Goal: Task Accomplishment & Management: Use online tool/utility

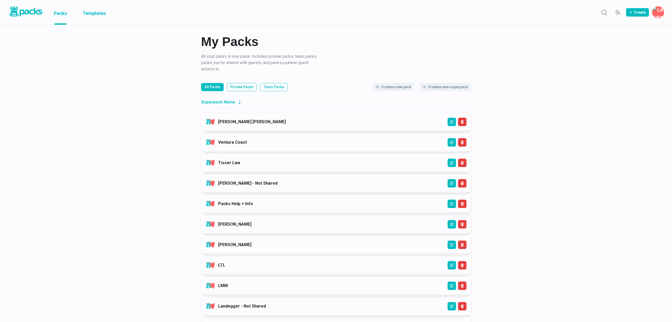
click at [86, 14] on link "Templates" at bounding box center [94, 12] width 23 height 25
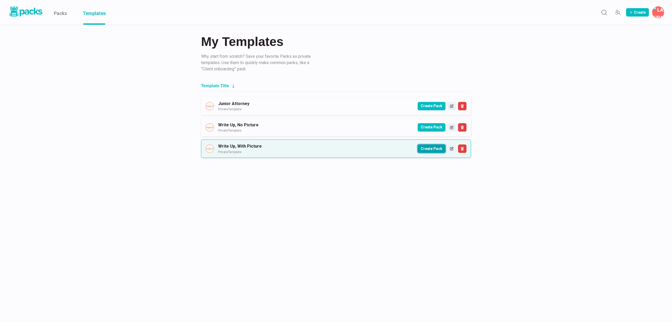
click at [436, 150] on button "Create Pack" at bounding box center [431, 148] width 28 height 8
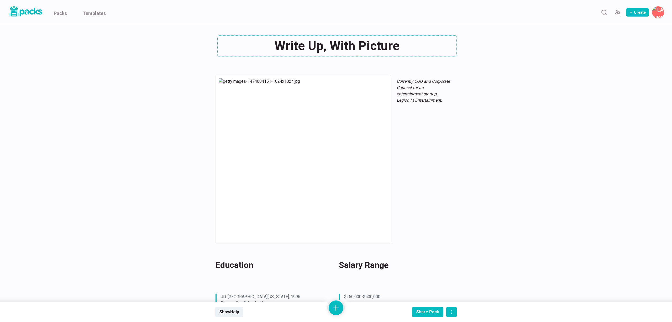
click at [326, 45] on div "Write Up, With Picture Write Up, With Picture" at bounding box center [335, 45] width 241 height 21
click at [326, 45] on textarea "Write Up, With Picture" at bounding box center [336, 45] width 239 height 21
paste textarea "[PERSON_NAME]"
type textarea "[PERSON_NAME]"
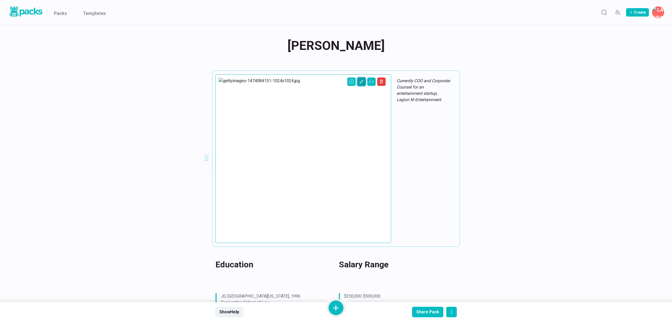
click at [359, 82] on icon "Edit asset" at bounding box center [361, 82] width 4 height 4
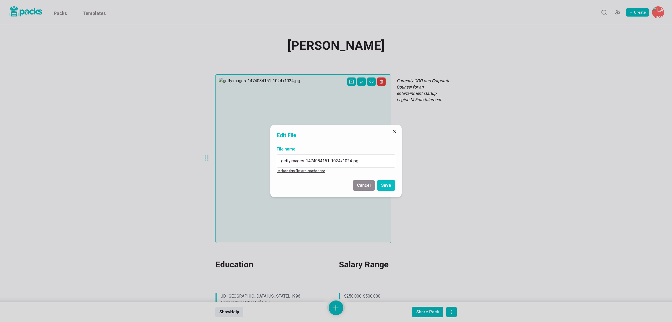
click at [306, 172] on link "Replace this file with another one" at bounding box center [301, 171] width 48 height 4
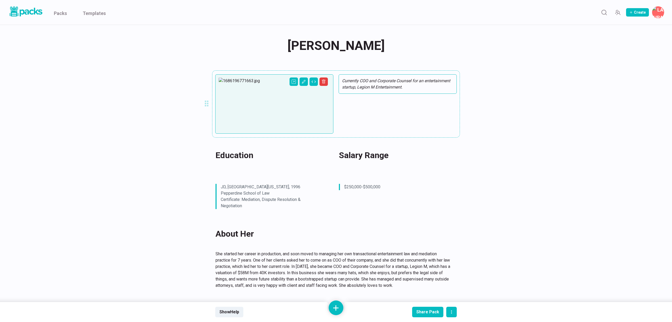
click at [437, 79] on em "Currently COO and Corporate Counsel for an entertainment startup, Legion M Ente…" at bounding box center [396, 83] width 108 height 11
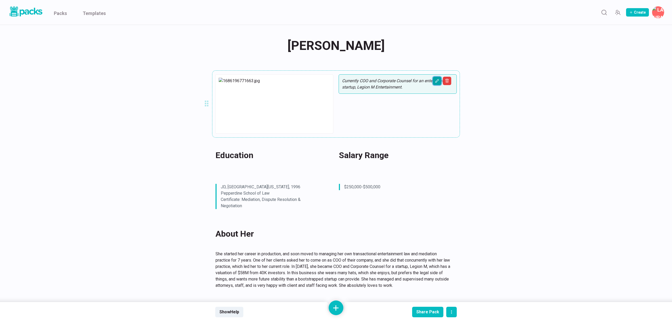
click at [435, 82] on icon "Edit asset" at bounding box center [437, 81] width 4 height 4
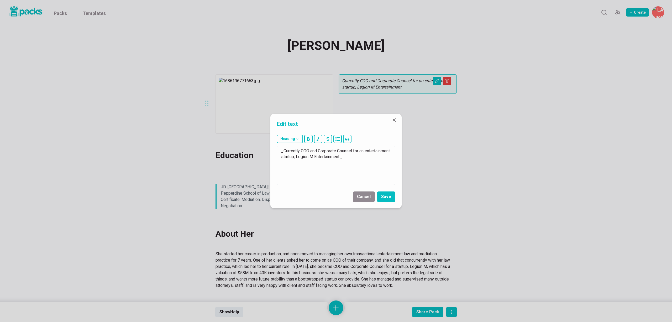
drag, startPoint x: 301, startPoint y: 151, endPoint x: 369, endPoint y: 157, distance: 67.7
click at [369, 157] on textarea "_Currently COO and Corporate Counsel for an entertainment startup, Legion M Ent…" at bounding box center [336, 165] width 119 height 39
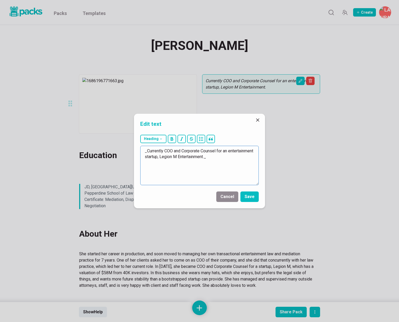
drag, startPoint x: 165, startPoint y: 150, endPoint x: 231, endPoint y: 154, distance: 65.9
click at [231, 154] on textarea "_Currently COO and Corporate Counsel for an entertainment startup, Legion M Ent…" at bounding box center [199, 165] width 119 height 39
drag, startPoint x: 202, startPoint y: 151, endPoint x: 206, endPoint y: 157, distance: 7.7
click at [202, 151] on textarea "_Currently Intake Specialist at t._" at bounding box center [199, 165] width 119 height 39
paste textarea "Manasserian Law"
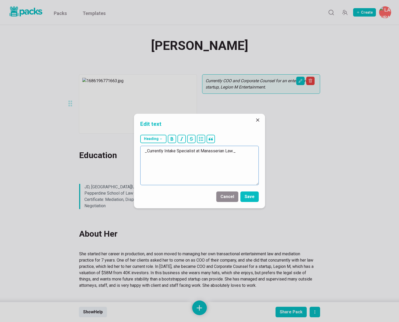
drag, startPoint x: 164, startPoint y: 151, endPoint x: 167, endPoint y: 153, distance: 3.5
click at [164, 151] on textarea "_Currently Intake Specialist at Manasserian Law._" at bounding box center [199, 165] width 119 height 39
type textarea "_Currently an Intake Specialist at Manasserian Law._"
click at [249, 195] on button "Save" at bounding box center [250, 196] width 18 height 10
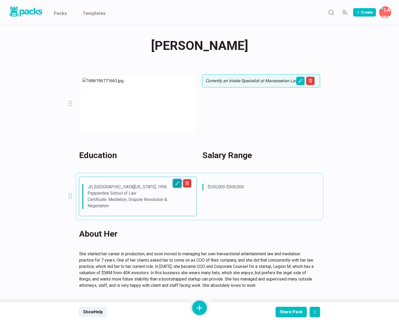
click at [178, 184] on icon "Edit asset" at bounding box center [177, 183] width 4 height 4
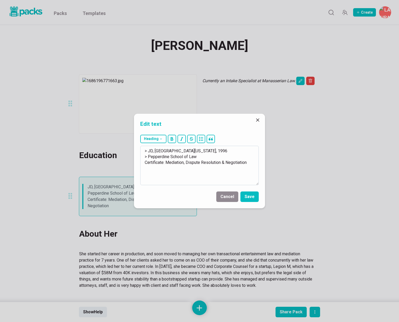
drag, startPoint x: 148, startPoint y: 151, endPoint x: 160, endPoint y: 165, distance: 18.4
click at [160, 165] on textarea "> JD, [GEOGRAPHIC_DATA][US_STATE], 1996 > Pepperdine School of Law Certificate:…" at bounding box center [199, 165] width 119 height 39
click at [167, 165] on textarea "> JD, [GEOGRAPHIC_DATA][US_STATE], 1996 > Pepperdine School of Law Certificate:…" at bounding box center [199, 165] width 119 height 39
drag, startPoint x: 154, startPoint y: 152, endPoint x: 232, endPoint y: 172, distance: 80.8
click at [232, 172] on textarea "> JD, [GEOGRAPHIC_DATA][US_STATE], 1996 > Pepperdine School of Law Certificate:…" at bounding box center [199, 165] width 119 height 39
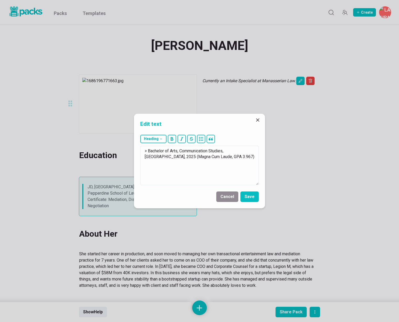
type textarea "> Bachelor of Arts, Communication Studies, [GEOGRAPHIC_DATA], 2025 (Magna Cum L…"
click at [247, 196] on button "Save" at bounding box center [250, 196] width 18 height 10
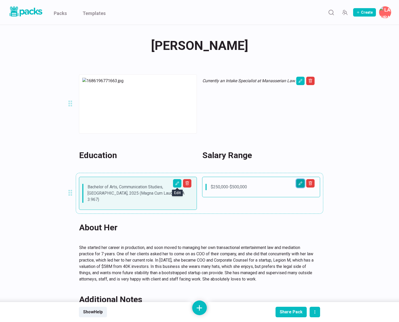
click at [300, 182] on icon "Edit asset" at bounding box center [301, 183] width 4 height 4
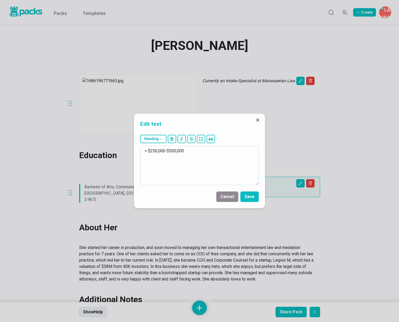
drag, startPoint x: 155, startPoint y: 150, endPoint x: 206, endPoint y: 153, distance: 51.2
click at [206, 153] on textarea "> $250,000-$500,000" at bounding box center [199, 165] width 119 height 39
type textarea "> $35/hour"
drag, startPoint x: 250, startPoint y: 200, endPoint x: 254, endPoint y: 225, distance: 25.3
click at [250, 200] on button "Save" at bounding box center [250, 196] width 18 height 10
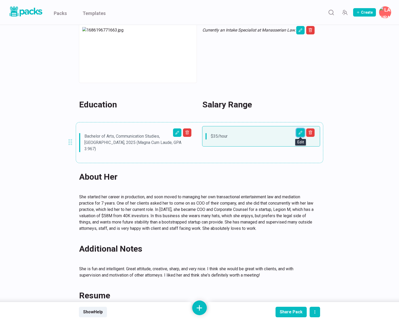
scroll to position [76, 0]
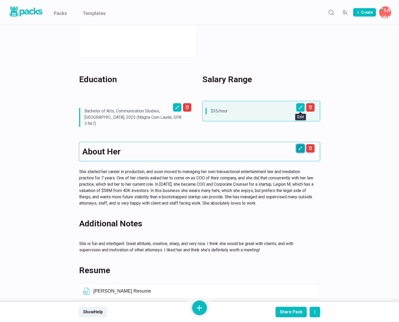
click at [301, 147] on icon "Edit asset" at bounding box center [300, 148] width 3 height 3
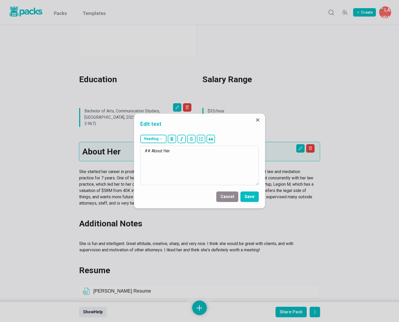
drag, startPoint x: 167, startPoint y: 151, endPoint x: 172, endPoint y: 152, distance: 5.3
click at [172, 152] on textarea "## About Her" at bounding box center [199, 165] width 119 height 39
type textarea "## About Him"
click at [254, 199] on button "Save" at bounding box center [250, 196] width 18 height 10
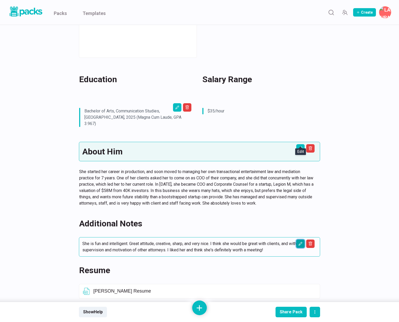
click at [303, 239] on button "Edit asset" at bounding box center [300, 243] width 8 height 8
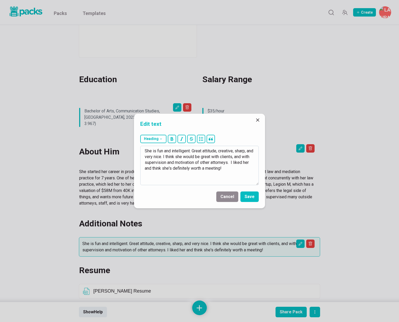
drag, startPoint x: 183, startPoint y: 172, endPoint x: 147, endPoint y: 156, distance: 39.2
click at [183, 172] on textarea "She is fun and intelligent. Great attitude, creative, sharp, and very nice. I t…" at bounding box center [199, 165] width 119 height 39
drag, startPoint x: 145, startPoint y: 151, endPoint x: 252, endPoint y: 182, distance: 111.4
click at [252, 182] on textarea "She is fun and intelligent. Great attitude, creative, sharp, and very nice. I t…" at bounding box center [199, 165] width 119 height 39
drag, startPoint x: 148, startPoint y: 157, endPoint x: 186, endPoint y: 165, distance: 38.8
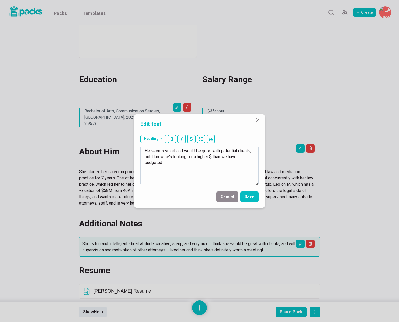
click at [186, 165] on textarea "He seems smart and would be good with potential clients, but I know he's lookin…" at bounding box center [199, 165] width 119 height 39
click at [160, 157] on textarea "He seems smart and would be good with potential clients, though i know the law …" at bounding box center [199, 165] width 119 height 39
click at [236, 156] on textarea "He seems smart and would be good with potential clients, though I know the law …" at bounding box center [199, 165] width 119 height 39
type textarea "He seems smart and would be good with potential clients, though I know the law …"
click at [247, 197] on button "Save" at bounding box center [250, 196] width 18 height 10
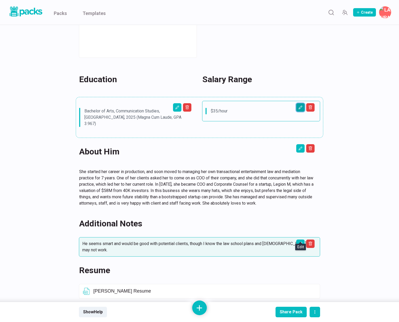
click at [301, 108] on icon "Edit asset" at bounding box center [301, 107] width 4 height 4
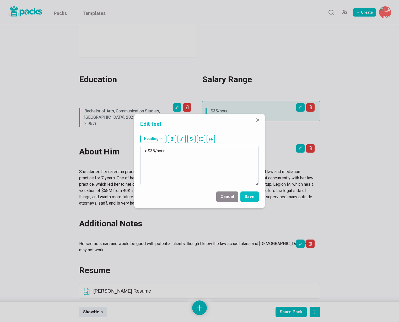
click at [196, 149] on textarea "> $35/hour" at bounding box center [199, 165] width 119 height 39
drag, startPoint x: 204, startPoint y: 156, endPoint x: 240, endPoint y: 156, distance: 35.7
click at [240, 156] on textarea "> $35/hour > Perhaps could be flexible, but i would say o lower than $30" at bounding box center [199, 165] width 119 height 39
click at [202, 157] on textarea "> $35/hour > Perhaps could be flexible, butI don't think any lower than $30" at bounding box center [199, 165] width 119 height 39
type textarea "> $35/hour > Perhaps could be flexible, but I don't think any lower than $30"
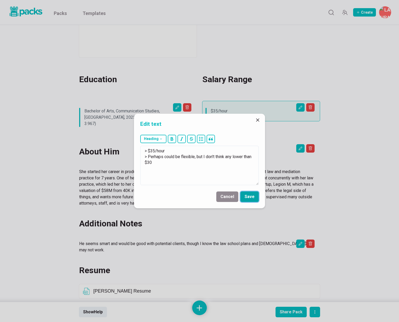
click at [254, 199] on button "Save" at bounding box center [250, 196] width 18 height 10
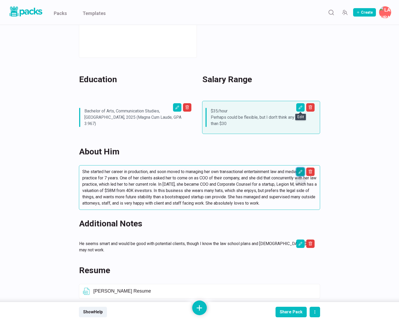
click at [299, 172] on icon "Edit asset" at bounding box center [301, 171] width 4 height 4
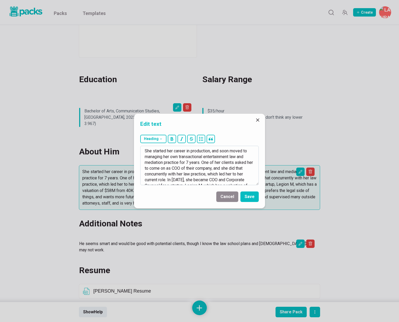
click at [168, 173] on textarea "She started her career in production, and soon moved to managing her own transa…" at bounding box center [199, 165] width 119 height 39
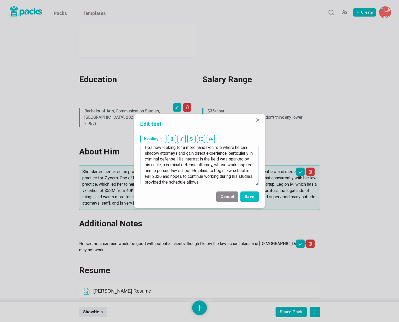
click at [159, 159] on textarea "For the last year, he has been working at a judgment enforcement firm where he …" at bounding box center [199, 165] width 119 height 39
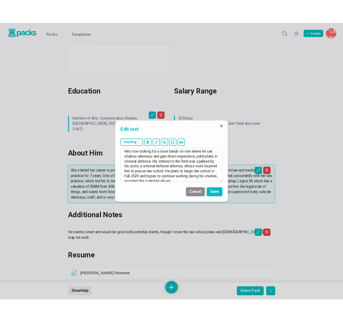
scroll to position [0, 0]
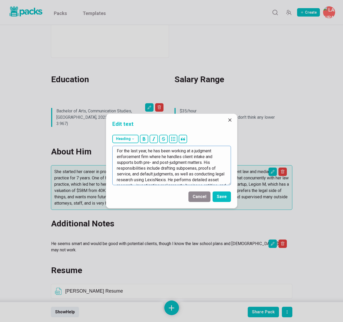
drag, startPoint x: 185, startPoint y: 177, endPoint x: 174, endPoint y: 168, distance: 14.0
click at [185, 177] on textarea "For the last year, he has been working at a judgment enforcement firm where he …" at bounding box center [171, 165] width 119 height 39
drag, startPoint x: 162, startPoint y: 151, endPoint x: 189, endPoint y: 151, distance: 27.0
click at [189, 151] on textarea "For the last year, he has been working at a judgment enforcement firm where he …" at bounding box center [171, 165] width 119 height 39
click at [194, 159] on textarea at bounding box center [171, 165] width 119 height 39
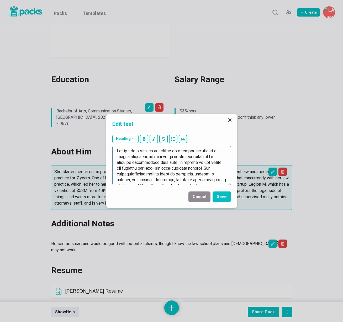
drag, startPoint x: 177, startPoint y: 151, endPoint x: 203, endPoint y: 155, distance: 27.0
click at [203, 155] on textarea at bounding box center [171, 165] width 119 height 39
drag, startPoint x: 186, startPoint y: 158, endPoint x: 188, endPoint y: 161, distance: 3.6
click at [186, 158] on textarea "For the last year, he has worked as a legal assistant and an intake specialist,…" at bounding box center [171, 165] width 119 height 39
drag, startPoint x: 200, startPoint y: 156, endPoint x: 203, endPoint y: 160, distance: 3.9
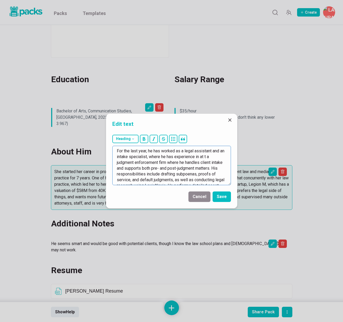
click at [203, 160] on textarea "For the last year, he has worked as a legal assistant and an intake specialist,…" at bounding box center [171, 165] width 119 height 39
drag, startPoint x: 223, startPoint y: 156, endPoint x: 231, endPoint y: 162, distance: 9.8
click at [223, 156] on textarea "For the last year, he has worked as a legal assistant and an intake specialist,…" at bounding box center [171, 165] width 119 height 39
drag, startPoint x: 222, startPoint y: 156, endPoint x: 161, endPoint y: 169, distance: 62.7
click at [161, 169] on textarea "For the last year, he has worked as a legal assistant and an intake specialist,…" at bounding box center [171, 165] width 119 height 39
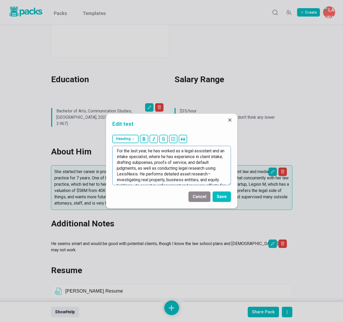
drag, startPoint x: 188, startPoint y: 163, endPoint x: 196, endPoint y: 162, distance: 8.5
click at [196, 162] on textarea "For the last year, he has worked as a legal assistant and an intake specialist,…" at bounding box center [171, 165] width 119 height 39
drag, startPoint x: 122, startPoint y: 168, endPoint x: 137, endPoint y: 168, distance: 15.0
click at [137, 168] on textarea "For the last year, he has worked as a legal assistant and an intake specialist,…" at bounding box center [171, 165] width 119 height 39
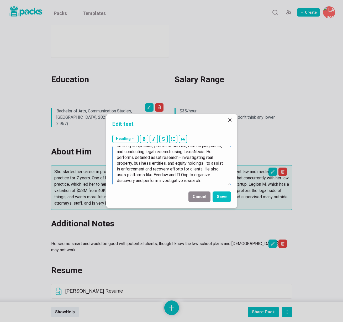
scroll to position [17, 0]
drag, startPoint x: 206, startPoint y: 151, endPoint x: 217, endPoint y: 177, distance: 28.4
click at [217, 177] on textarea "For the last year, he has worked as a legal assistant and an intake specialist,…" at bounding box center [171, 165] width 119 height 39
click at [195, 167] on textarea "For the last year, he has worked as a legal assistant and an intake specialist,…" at bounding box center [171, 165] width 119 height 39
drag, startPoint x: 116, startPoint y: 163, endPoint x: 148, endPoint y: 162, distance: 31.7
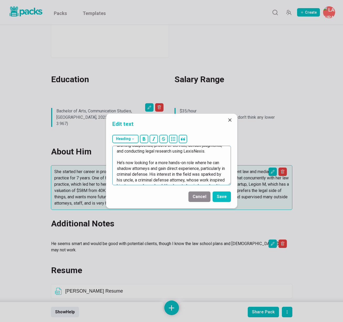
click at [148, 162] on textarea "For the last year, he has worked as a legal assistant and an intake specialist,…" at bounding box center [171, 165] width 119 height 39
click at [130, 163] on textarea "For the last year, he has worked as a legal assistant and an intake specialist,…" at bounding box center [171, 165] width 119 height 39
drag, startPoint x: 148, startPoint y: 163, endPoint x: 155, endPoint y: 170, distance: 10.4
click at [148, 163] on textarea "For the last year, he has worked as a legal assistant and an intake specialist,…" at bounding box center [171, 165] width 119 height 39
click at [176, 162] on textarea "For the last year, he has worked as a legal assistant and an intake specialist,…" at bounding box center [171, 165] width 119 height 39
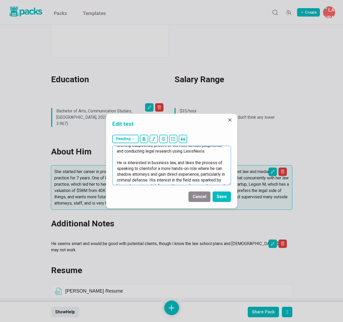
drag, startPoint x: 185, startPoint y: 162, endPoint x: 196, endPoint y: 168, distance: 12.2
click at [196, 168] on textarea "For the last year, he has worked as a legal assistant and an intake specialist,…" at bounding box center [171, 165] width 119 height 39
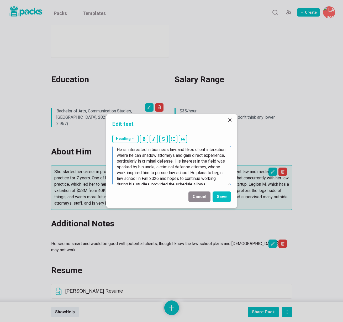
scroll to position [31, 0]
drag, startPoint x: 132, startPoint y: 176, endPoint x: 139, endPoint y: 153, distance: 23.6
click at [139, 153] on textarea "For the last year, he has worked as a legal assistant and an intake specialist,…" at bounding box center [171, 165] width 119 height 39
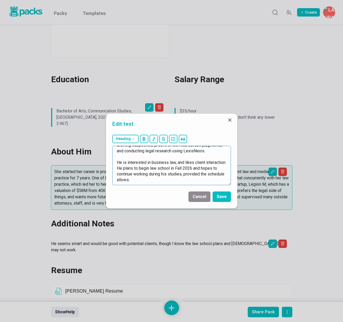
scroll to position [17, 0]
click at [166, 168] on textarea "For the last year, he has worked as a legal assistant and an intake specialist,…" at bounding box center [171, 165] width 119 height 39
click at [166, 169] on textarea "For the last year, he has worked as a legal assistant and an intake specialist,…" at bounding box center [171, 165] width 119 height 39
click at [188, 168] on textarea "For the last year, he has worked as a legal assistant and an intake specialist,…" at bounding box center [171, 165] width 119 height 39
drag, startPoint x: 214, startPoint y: 168, endPoint x: 224, endPoint y: 178, distance: 14.1
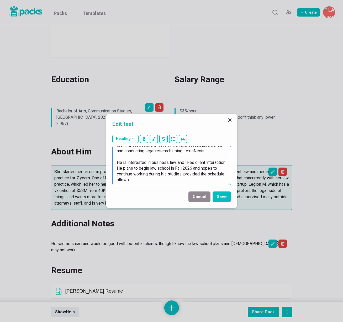
click at [224, 178] on textarea "For the last year, he has worked as a legal assistant and an intake specialist,…" at bounding box center [171, 165] width 119 height 39
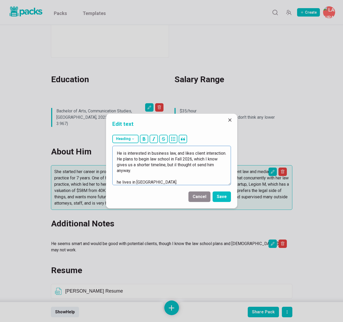
drag, startPoint x: 200, startPoint y: 165, endPoint x: 226, endPoint y: 165, distance: 26.5
click at [226, 165] on textarea "For the last year, he has worked as a legal assistant and an intake specialist,…" at bounding box center [171, 165] width 119 height 39
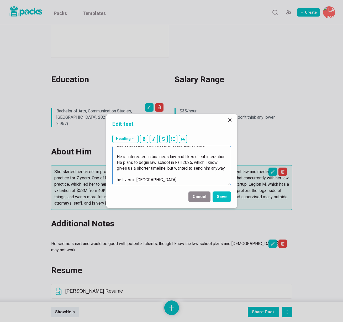
scroll to position [29, 0]
drag, startPoint x: 156, startPoint y: 180, endPoint x: 110, endPoint y: 179, distance: 45.7
click at [110, 179] on div "Heading # H1 ## H2 ### H3 For the last year, he has worked as a legal assistant…" at bounding box center [171, 159] width 131 height 55
drag, startPoint x: 193, startPoint y: 151, endPoint x: 197, endPoint y: 158, distance: 8.2
click at [193, 152] on textarea "For the last year, he has worked as a legal assistant and an intake specialist,…" at bounding box center [171, 165] width 119 height 39
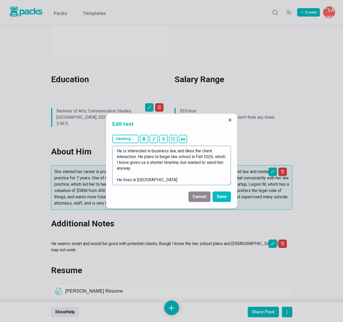
click at [136, 157] on textarea "For the last year, he has worked as a legal assistant and an intake specialist,…" at bounding box center [171, 165] width 119 height 39
click at [225, 158] on textarea "For the last year, he has worked as a legal assistant and an intake specialist,…" at bounding box center [171, 165] width 119 height 39
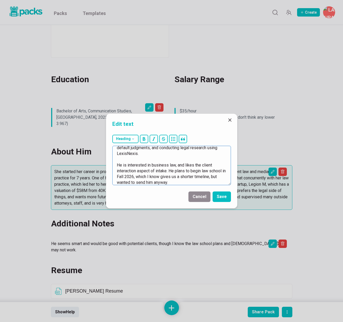
scroll to position [24, 0]
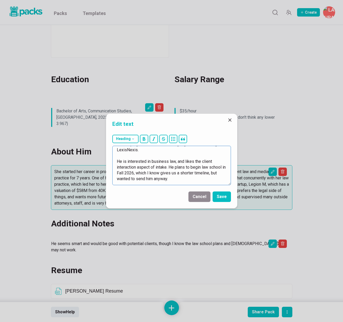
click at [176, 162] on textarea "For the last year, he has worked as a legal assistant and an intake specialist,…" at bounding box center [171, 165] width 119 height 39
drag, startPoint x: 127, startPoint y: 161, endPoint x: 131, endPoint y: 172, distance: 11.1
click at [127, 161] on textarea "For the last year, he has worked as a legal assistant and an intake specialist,…" at bounding box center [171, 165] width 119 height 39
click at [141, 166] on textarea "For the last year, he has worked as a legal assistant and an intake specialist,…" at bounding box center [171, 165] width 119 height 39
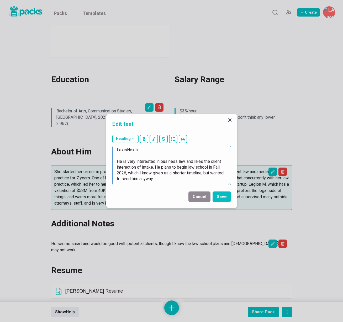
drag, startPoint x: 137, startPoint y: 167, endPoint x: 153, endPoint y: 166, distance: 16.6
click at [153, 166] on textarea "For the last year, he has worked as a legal assistant and an intake specialist,…" at bounding box center [171, 165] width 119 height 39
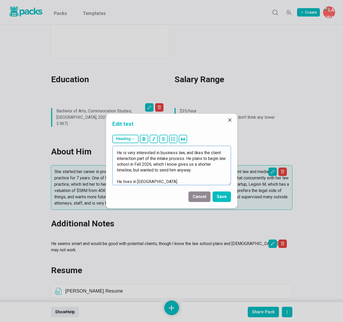
scroll to position [35, 0]
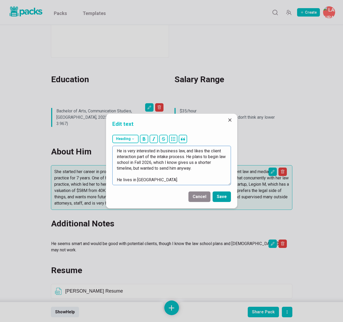
type textarea "For the last year, he has worked as a legal assistant and an intake specialist,…"
click at [217, 197] on button "Save" at bounding box center [222, 196] width 18 height 10
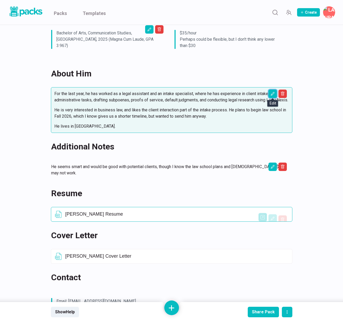
scroll to position [155, 0]
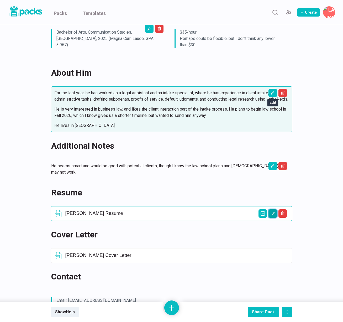
click at [270, 213] on button "Edit asset" at bounding box center [272, 213] width 8 height 8
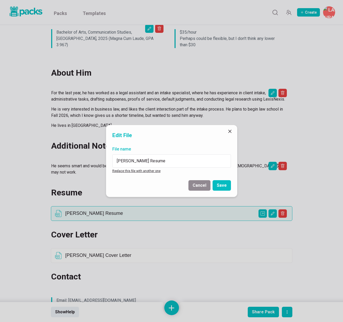
click at [131, 171] on link "Replace this file with another one" at bounding box center [136, 171] width 48 height 4
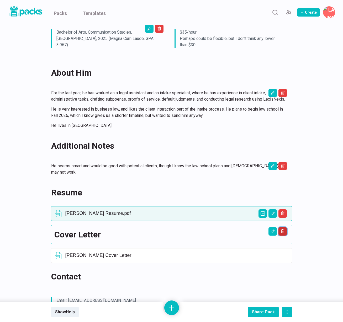
click at [284, 233] on icon "Delete asset" at bounding box center [282, 231] width 4 height 4
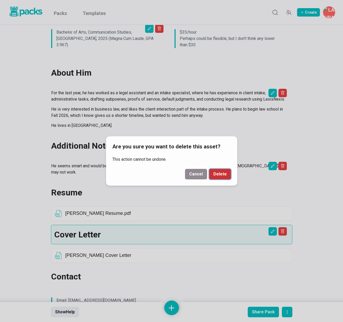
click at [221, 169] on button "Delete" at bounding box center [220, 174] width 22 height 10
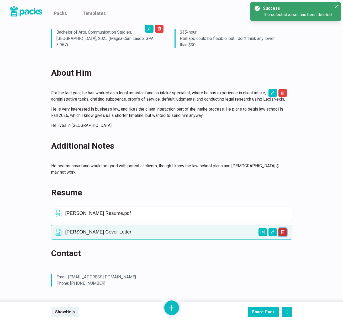
click at [284, 234] on icon "Delete asset" at bounding box center [282, 232] width 4 height 4
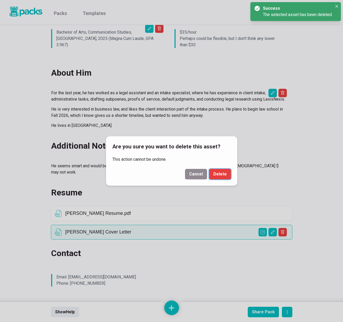
drag, startPoint x: 215, startPoint y: 173, endPoint x: 212, endPoint y: 179, distance: 7.3
click at [215, 173] on button "Delete" at bounding box center [220, 174] width 22 height 10
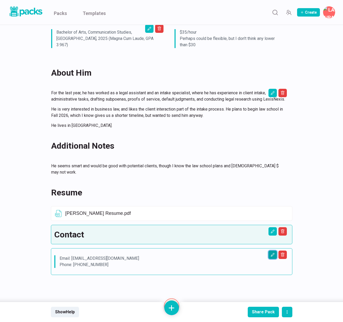
click at [271, 255] on icon "Edit asset" at bounding box center [272, 255] width 4 height 4
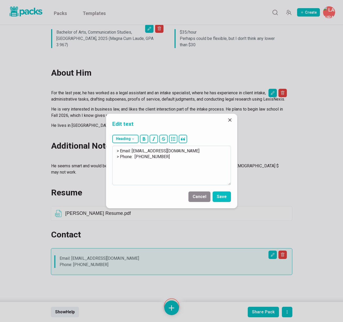
drag, startPoint x: 142, startPoint y: 155, endPoint x: 182, endPoint y: 157, distance: 40.2
click at [182, 157] on textarea "> Email: [EMAIL_ADDRESS][DOMAIN_NAME] > Phone: [PHONE_NUMBER]" at bounding box center [171, 165] width 119 height 39
drag, startPoint x: 134, startPoint y: 157, endPoint x: 180, endPoint y: 158, distance: 45.9
click at [180, 158] on textarea "> Email: [EMAIL_ADDRESS][DOMAIN_NAME] > Phone: [PHONE_NUMBER]" at bounding box center [171, 165] width 119 height 39
drag, startPoint x: 133, startPoint y: 150, endPoint x: 207, endPoint y: 152, distance: 73.7
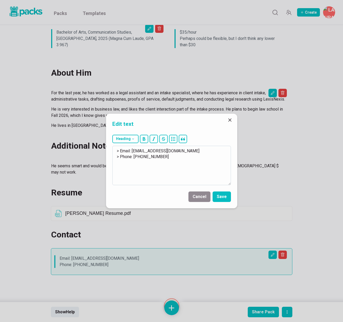
click at [207, 152] on textarea "> Email: [EMAIL_ADDRESS][DOMAIN_NAME] > Phone: [PHONE_NUMBER]" at bounding box center [171, 165] width 119 height 39
type textarea "> Email: [EMAIL_ADDRESS][DOMAIN_NAME] > Phone: [PHONE_NUMBER]"
click at [222, 196] on button "Save" at bounding box center [222, 196] width 18 height 10
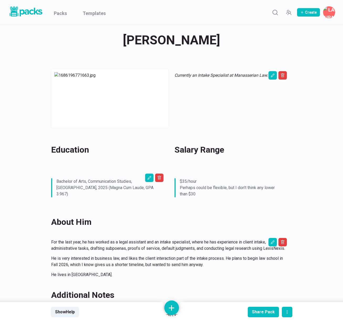
scroll to position [0, 0]
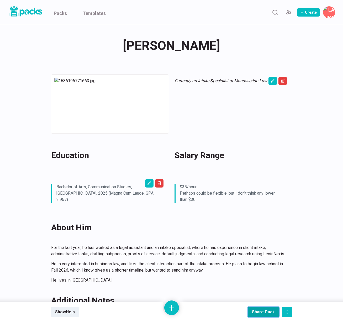
click at [266, 311] on div "Share Pack" at bounding box center [263, 311] width 23 height 5
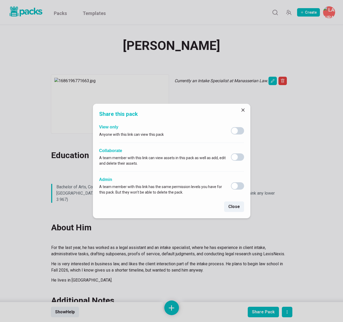
click at [242, 128] on span at bounding box center [237, 130] width 13 height 7
click at [231, 127] on input "checkbox" at bounding box center [231, 127] width 0 height 0
checkbox input "true"
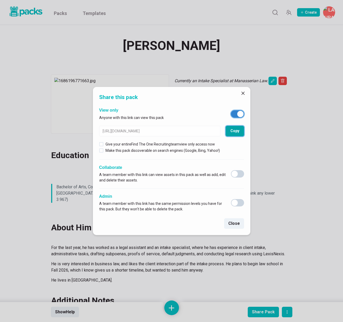
click at [240, 132] on button "Copy" at bounding box center [235, 131] width 18 height 10
click at [243, 93] on icon "Close" at bounding box center [242, 93] width 3 height 3
